Goal: Subscribe to service/newsletter

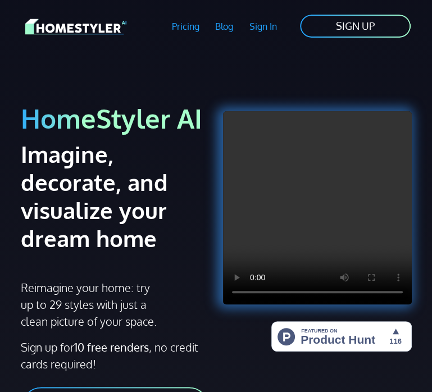
click at [378, 22] on link "SIGN UP" at bounding box center [355, 25] width 113 height 25
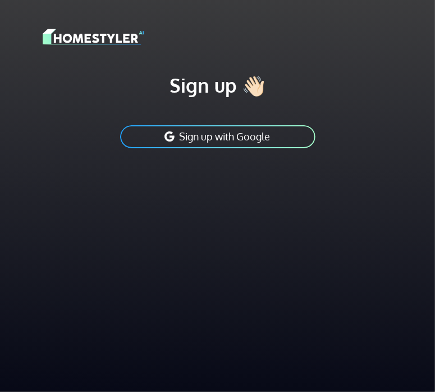
click at [195, 138] on button "Sign up with Google" at bounding box center [218, 136] width 198 height 25
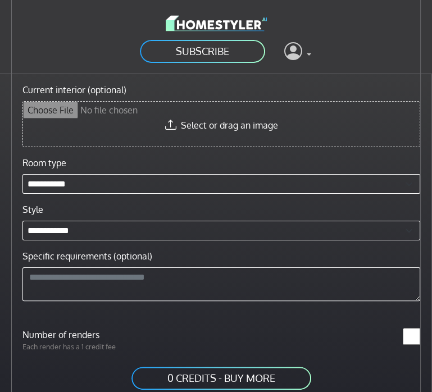
click at [299, 53] on icon at bounding box center [293, 50] width 18 height 23
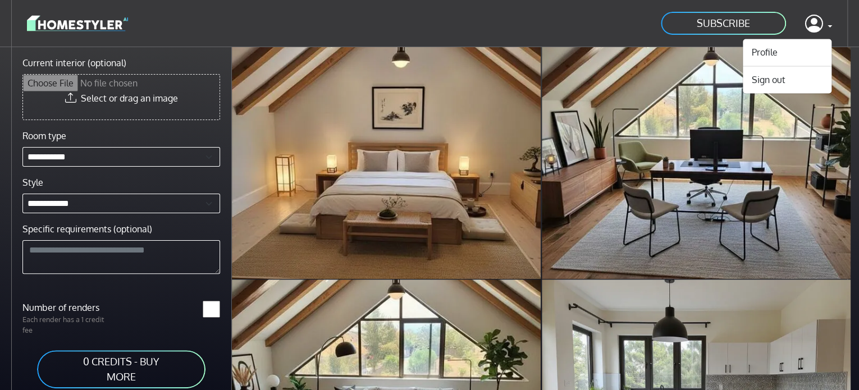
drag, startPoint x: 848, startPoint y: 66, endPoint x: 859, endPoint y: 130, distance: 64.9
click at [431, 130] on html "**********" at bounding box center [429, 218] width 859 height 437
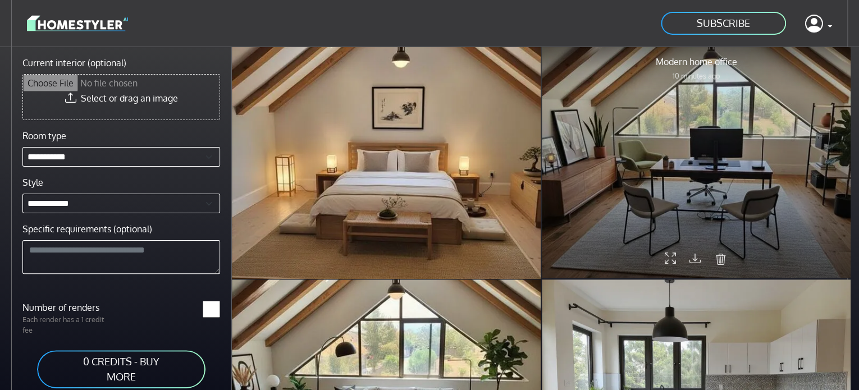
click at [431, 257] on icon at bounding box center [694, 258] width 11 height 15
